Goal: Task Accomplishment & Management: Understand process/instructions

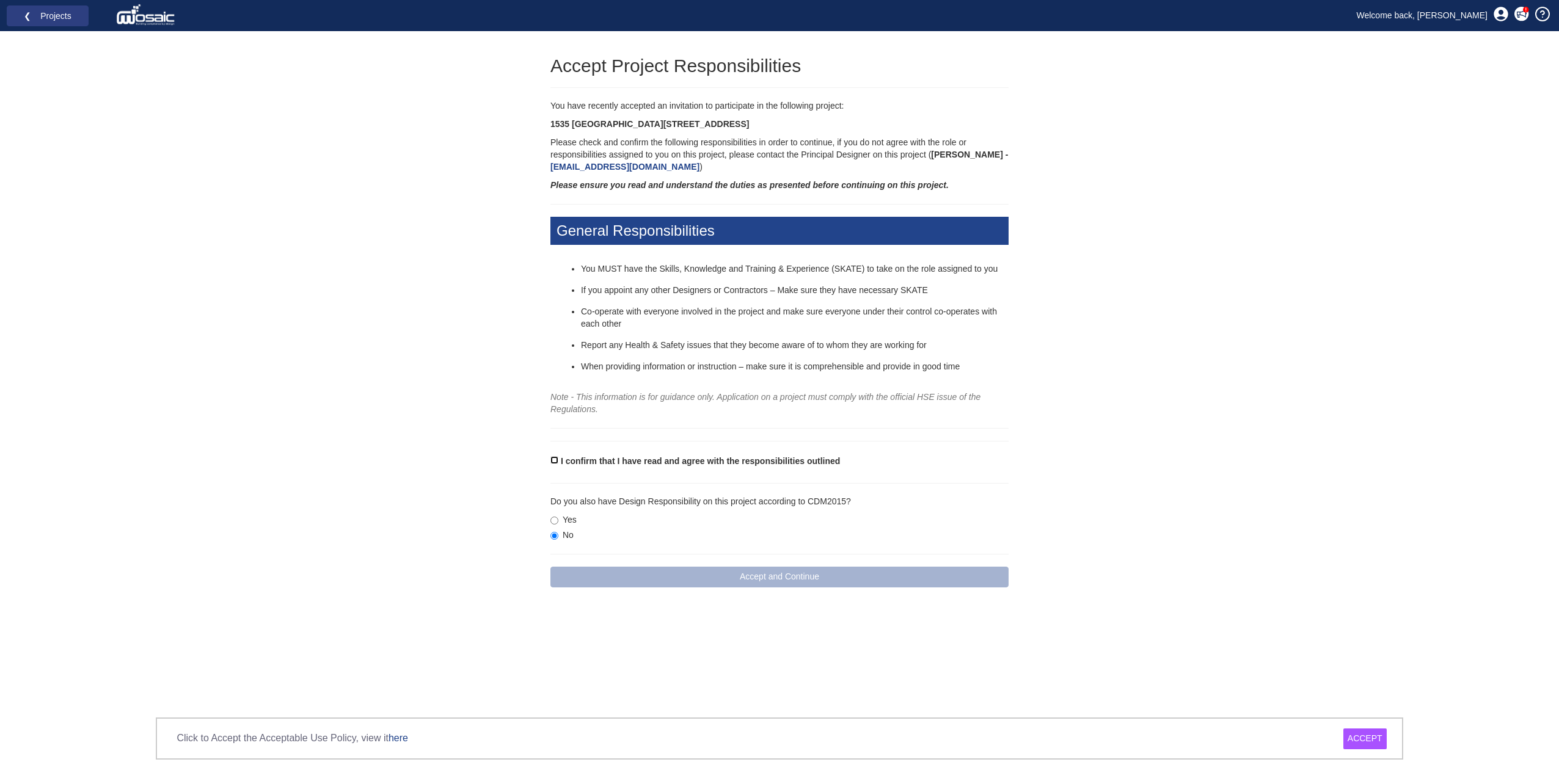
click at [558, 460] on input "I confirm that I have read and agree with the responsibilities outlined" at bounding box center [554, 460] width 8 height 8
checkbox input "true"
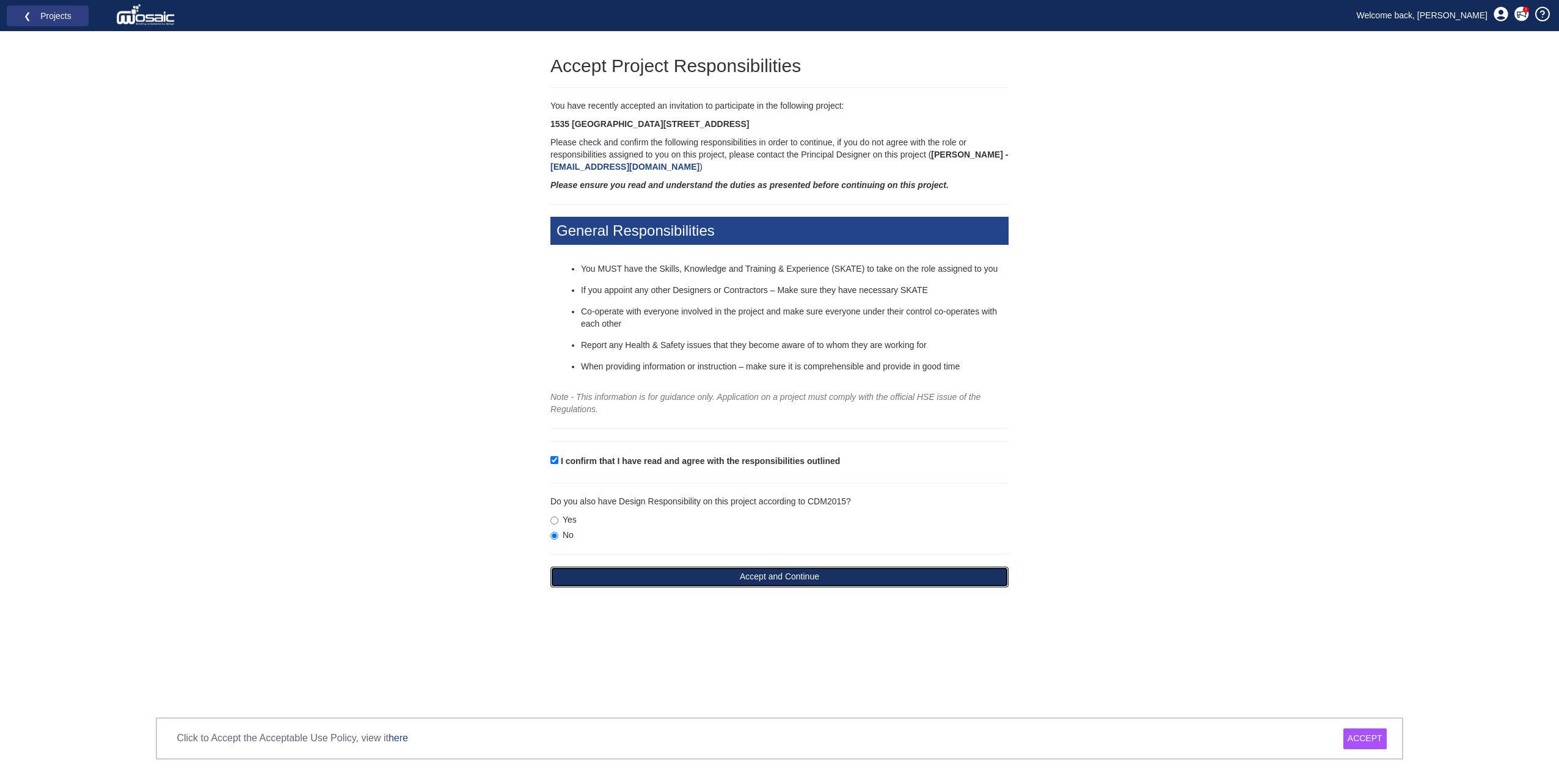
click at [670, 580] on button "Accept and Continue" at bounding box center [779, 577] width 458 height 21
